Goal: Check status

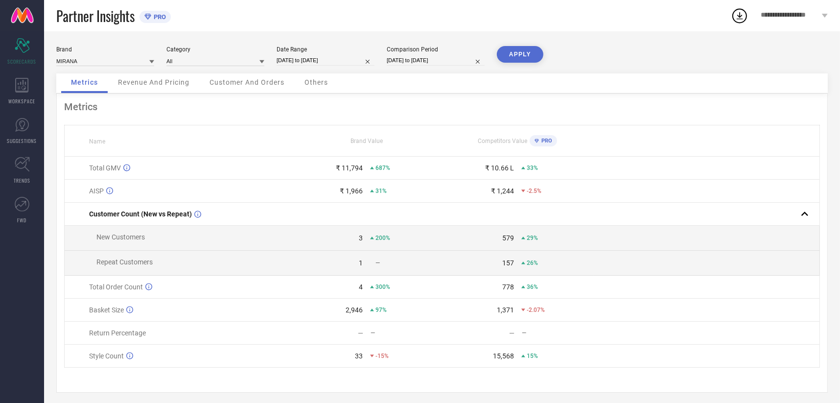
click at [299, 59] on input "[DATE] to [DATE]" at bounding box center [326, 60] width 98 height 10
select select "7"
select select "2025"
select select "8"
select select "2025"
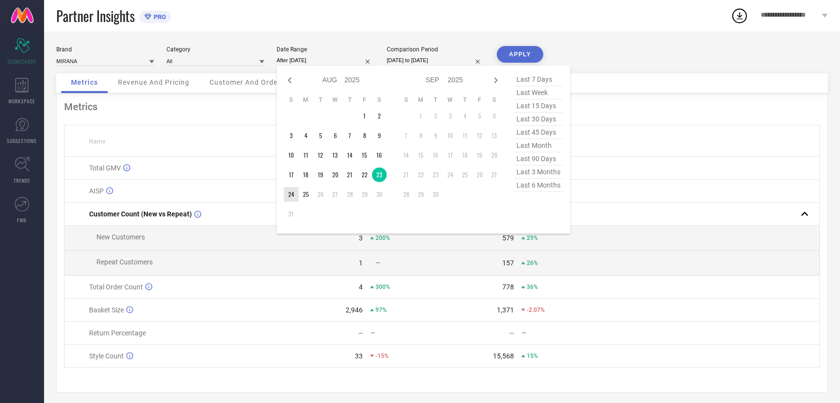
click at [294, 189] on td "24" at bounding box center [291, 194] width 15 height 15
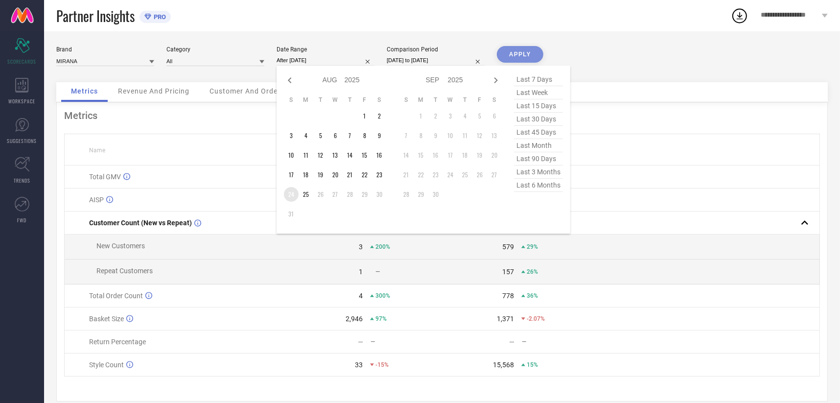
type input "[DATE] to [DATE]"
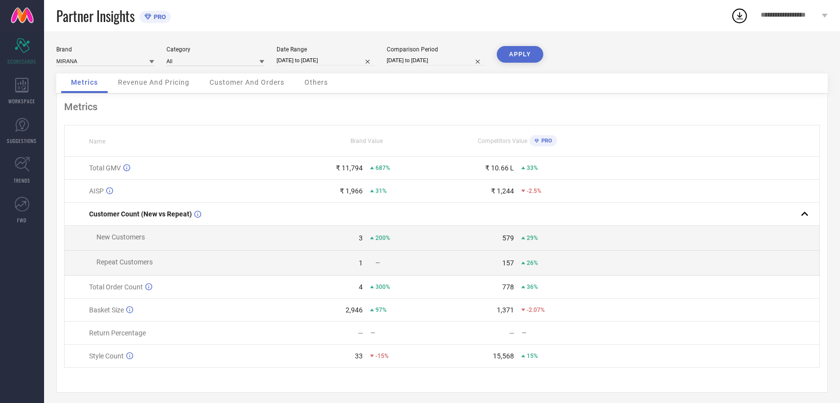
click at [444, 60] on input "[DATE] to [DATE]" at bounding box center [436, 60] width 98 height 10
select select "7"
select select "2024"
select select "8"
select select "2024"
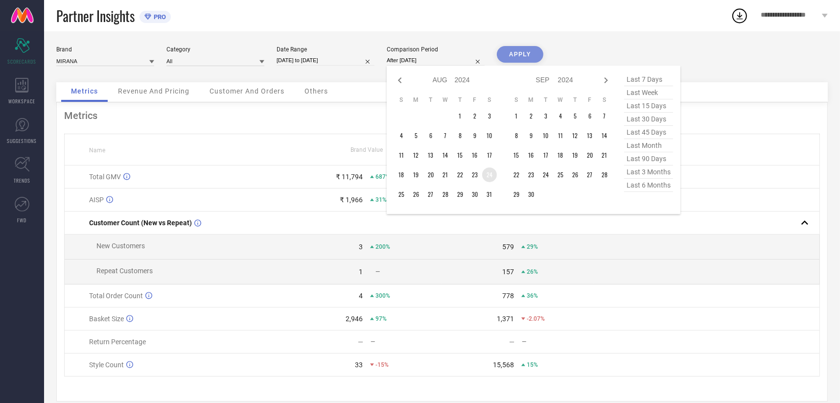
click at [492, 175] on td "24" at bounding box center [489, 174] width 15 height 15
type input "[DATE] to [DATE]"
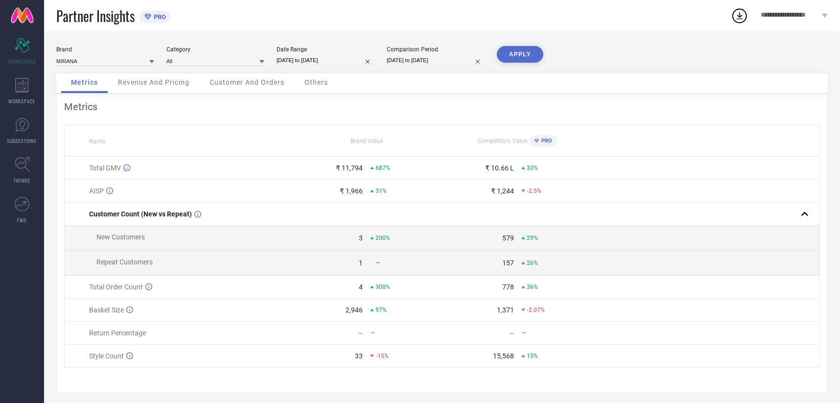
click at [520, 57] on button "APPLY" at bounding box center [520, 54] width 47 height 17
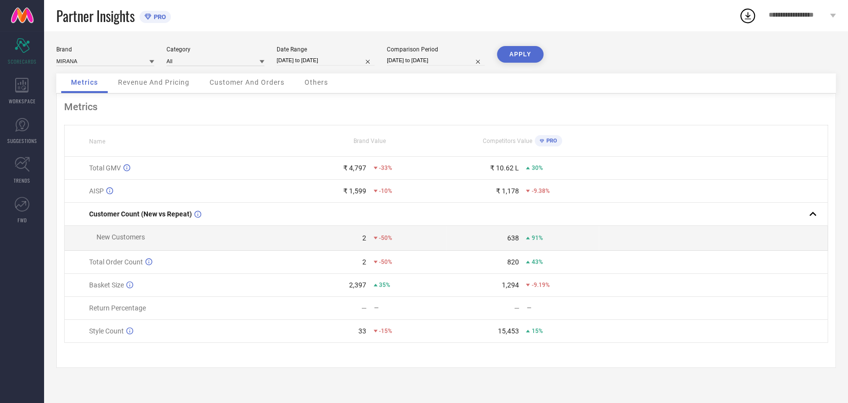
click at [329, 57] on input "[DATE] to [DATE]" at bounding box center [326, 60] width 98 height 10
select select "7"
select select "2025"
select select "8"
select select "2025"
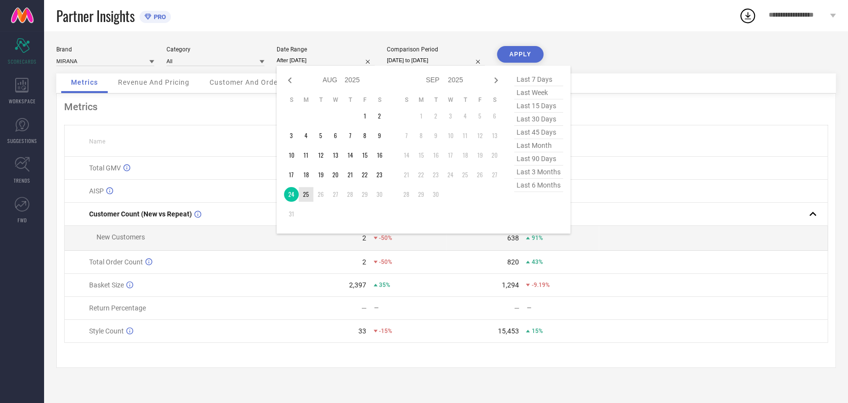
click at [301, 193] on td "25" at bounding box center [306, 194] width 15 height 15
type input "[DATE] to [DATE]"
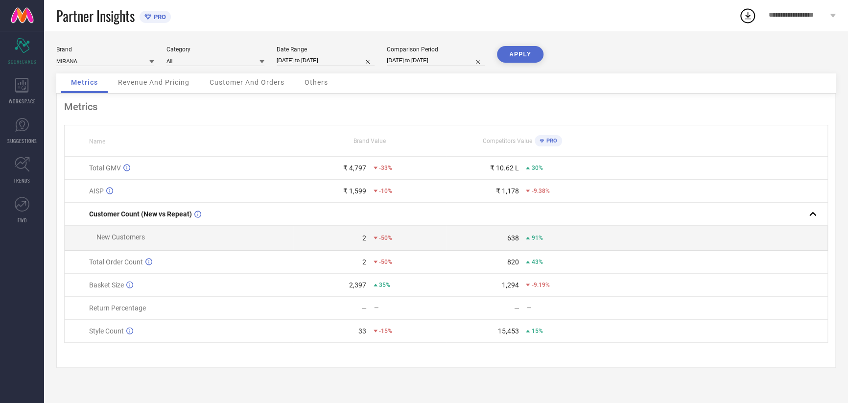
click at [411, 62] on input "[DATE] to [DATE]" at bounding box center [436, 60] width 98 height 10
select select "7"
select select "2024"
select select "8"
select select "2024"
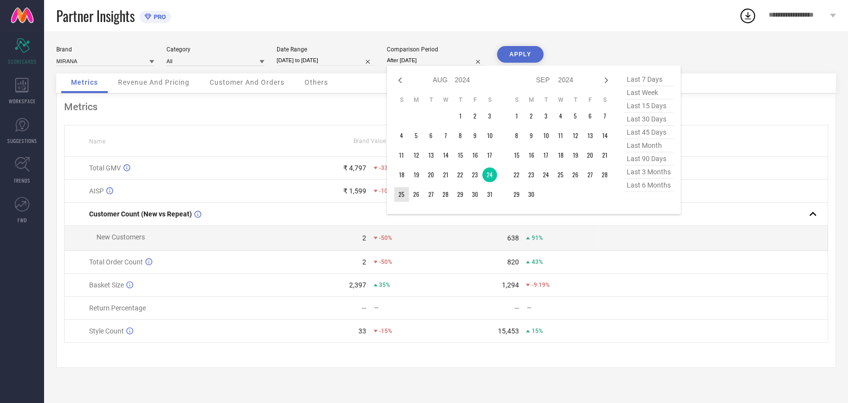
click at [404, 191] on td "25" at bounding box center [401, 194] width 15 height 15
type input "[DATE] to [DATE]"
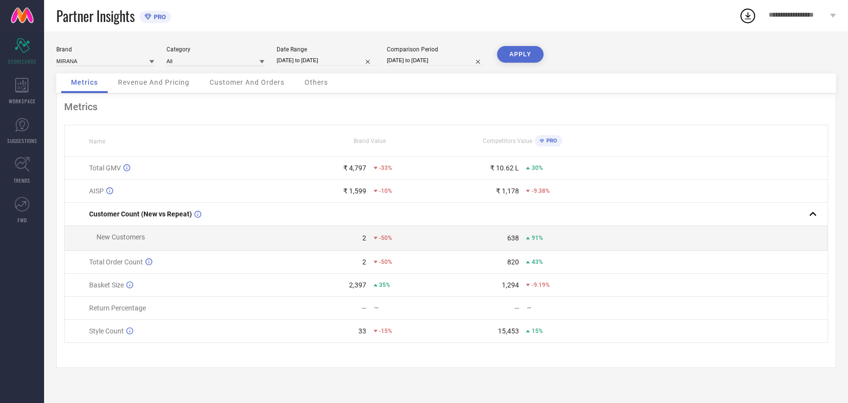
click at [530, 42] on div "Brand MIRANA Category All Date Range [DATE] to [DATE] Comparison Period [DATE] …" at bounding box center [446, 217] width 804 height 372
click at [529, 46] on button "APPLY" at bounding box center [520, 54] width 47 height 17
